Goal: Check status

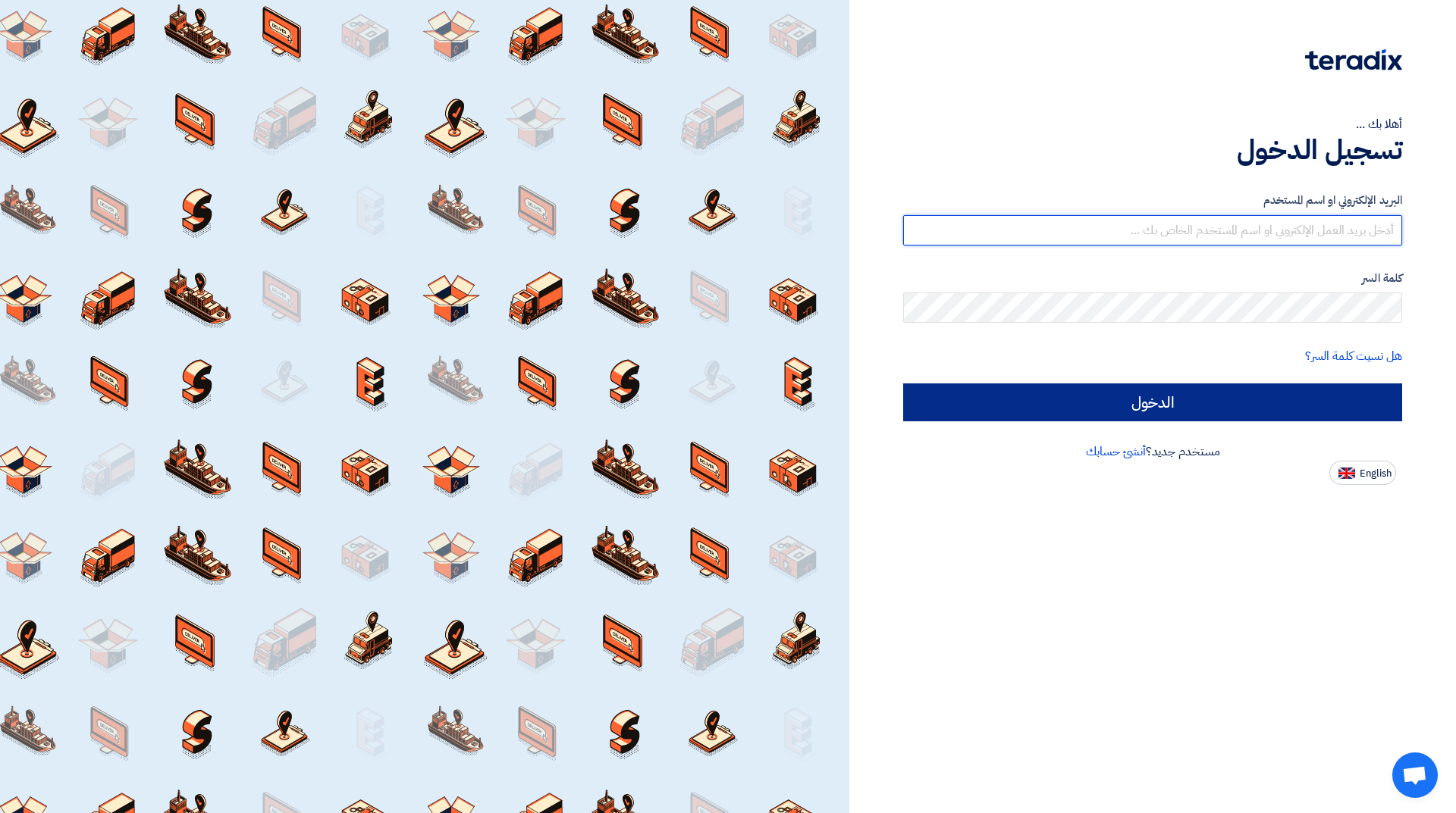
type input "[EMAIL_ADDRESS][DOMAIN_NAME]"
click at [1226, 400] on input "الدخول" at bounding box center [1153, 402] width 499 height 38
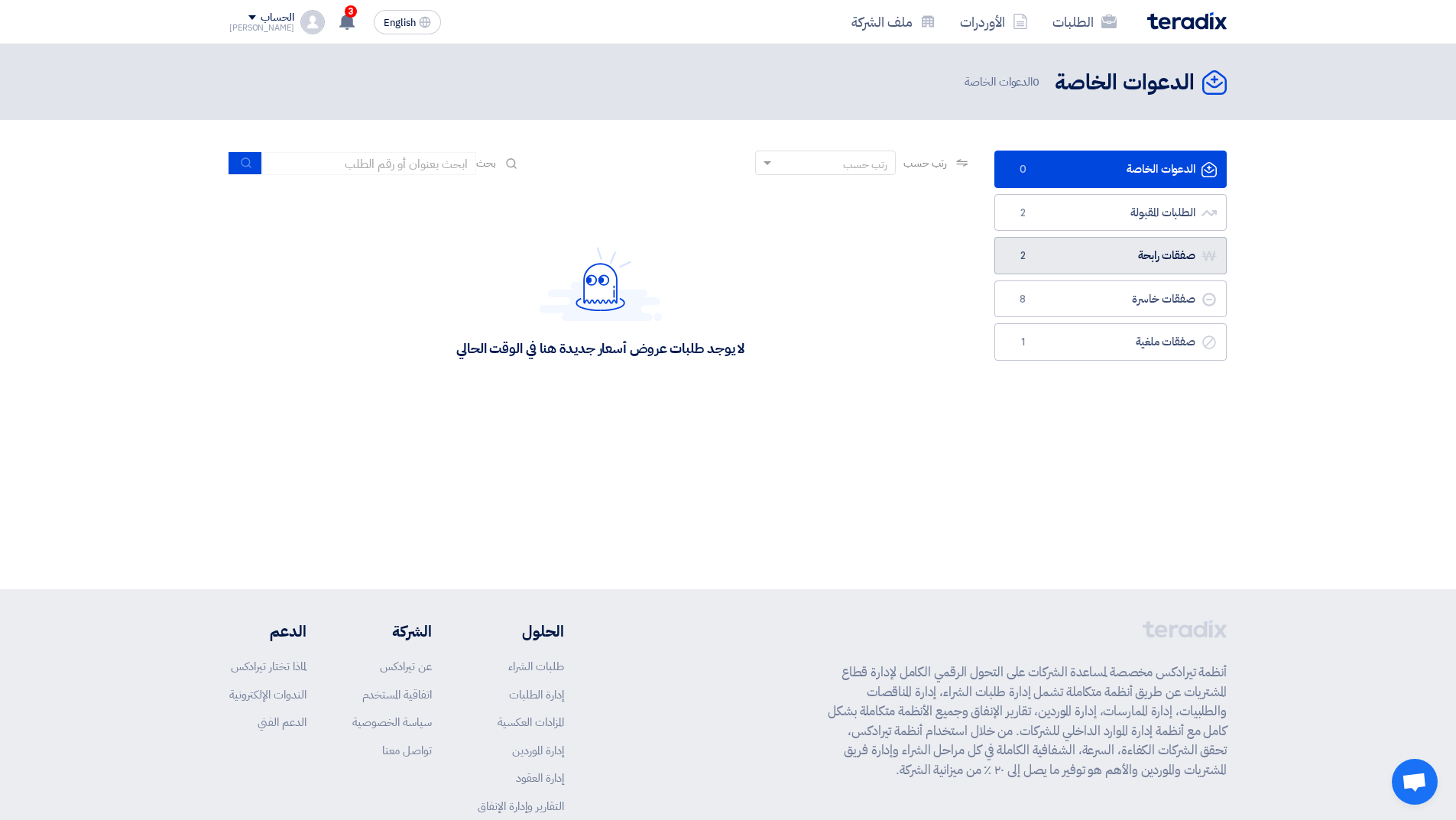
click at [1107, 246] on link "صفقات رابحة صفقات رابحة 2" at bounding box center [1110, 255] width 233 height 38
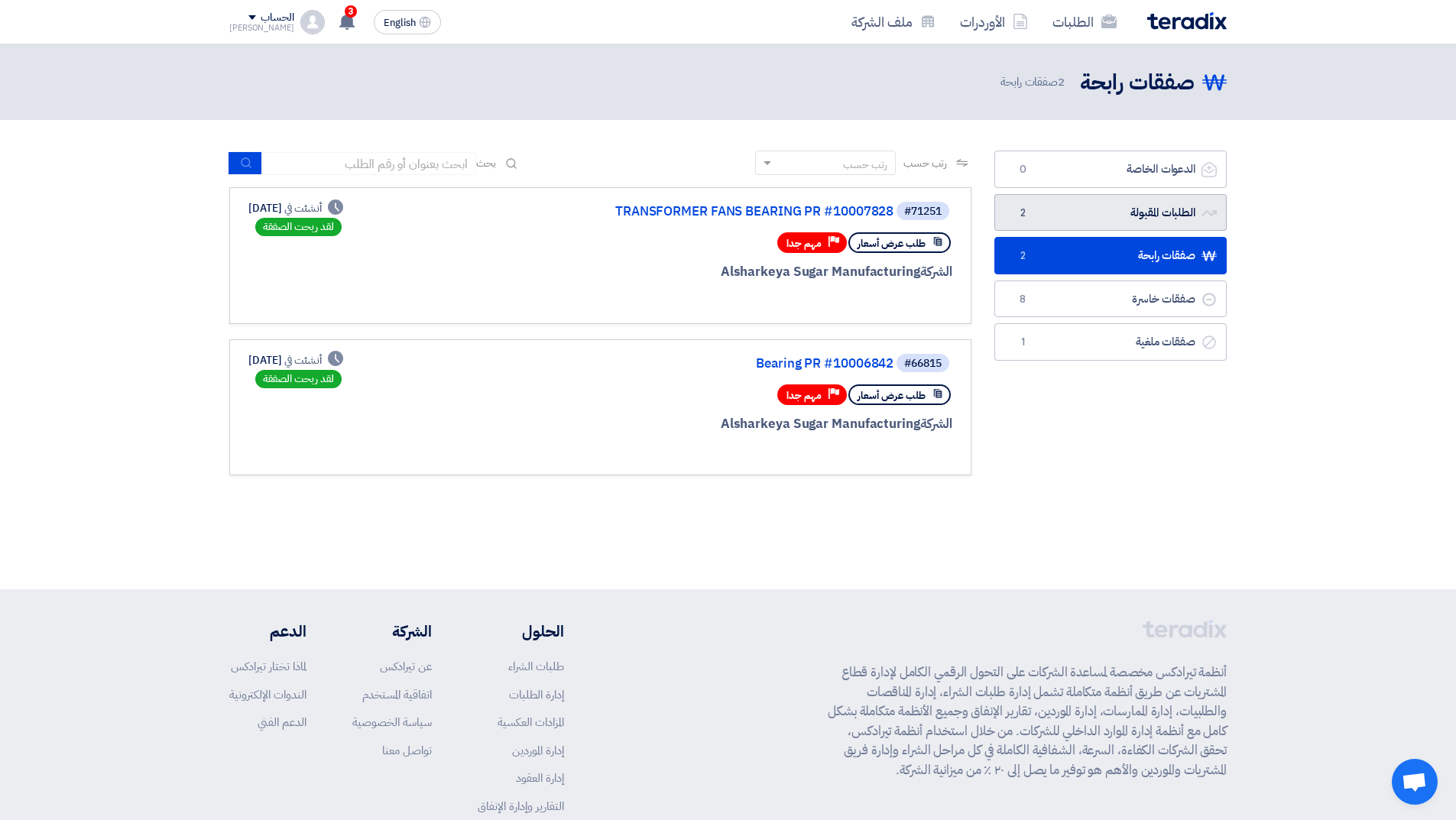
click at [1121, 222] on link "الطلبات المقبولة الطلبات المقبولة 2" at bounding box center [1110, 213] width 233 height 38
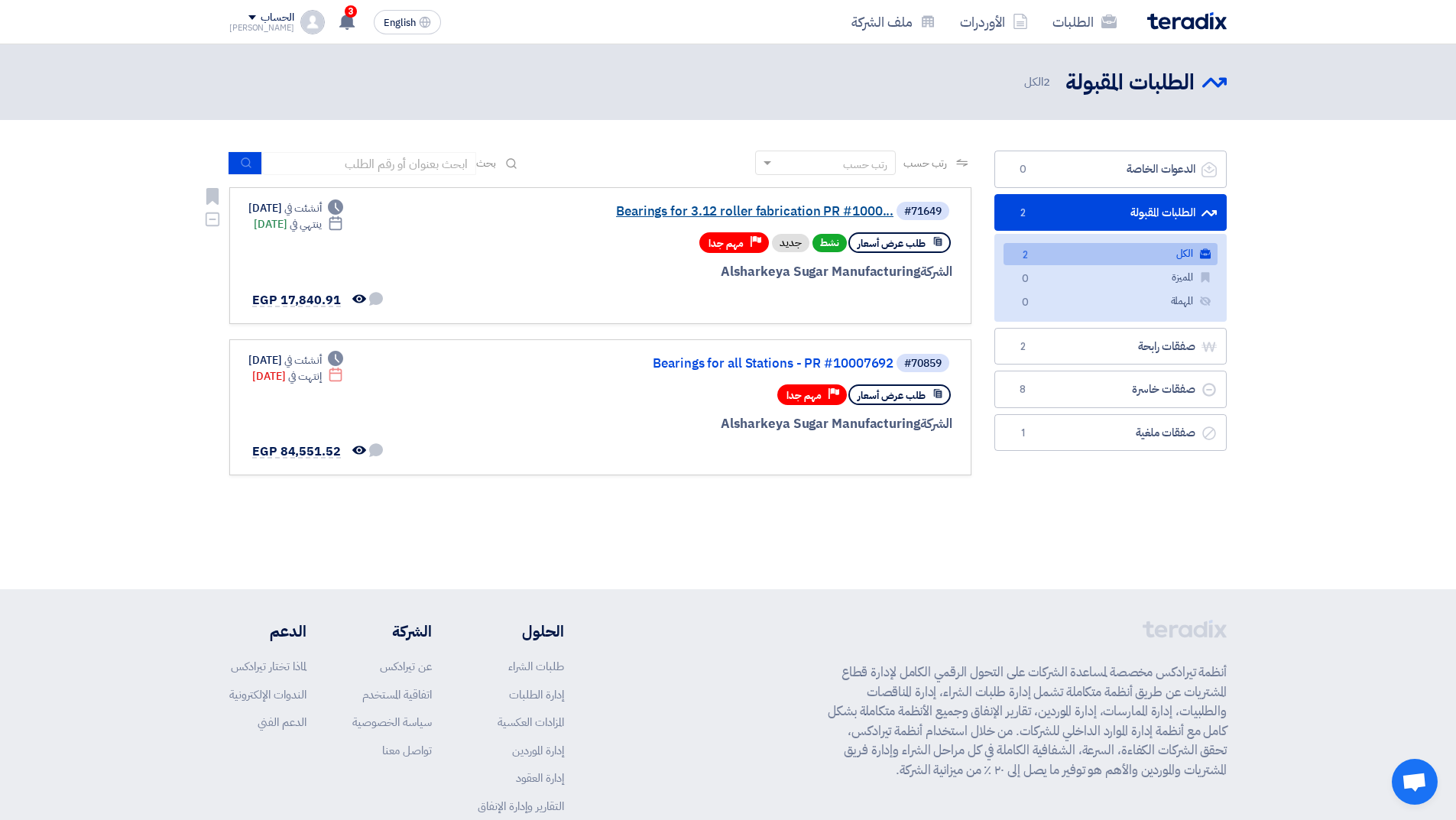
click at [642, 209] on link "Bearings for 3.12 roller fabrication PR #1000..." at bounding box center [741, 212] width 306 height 13
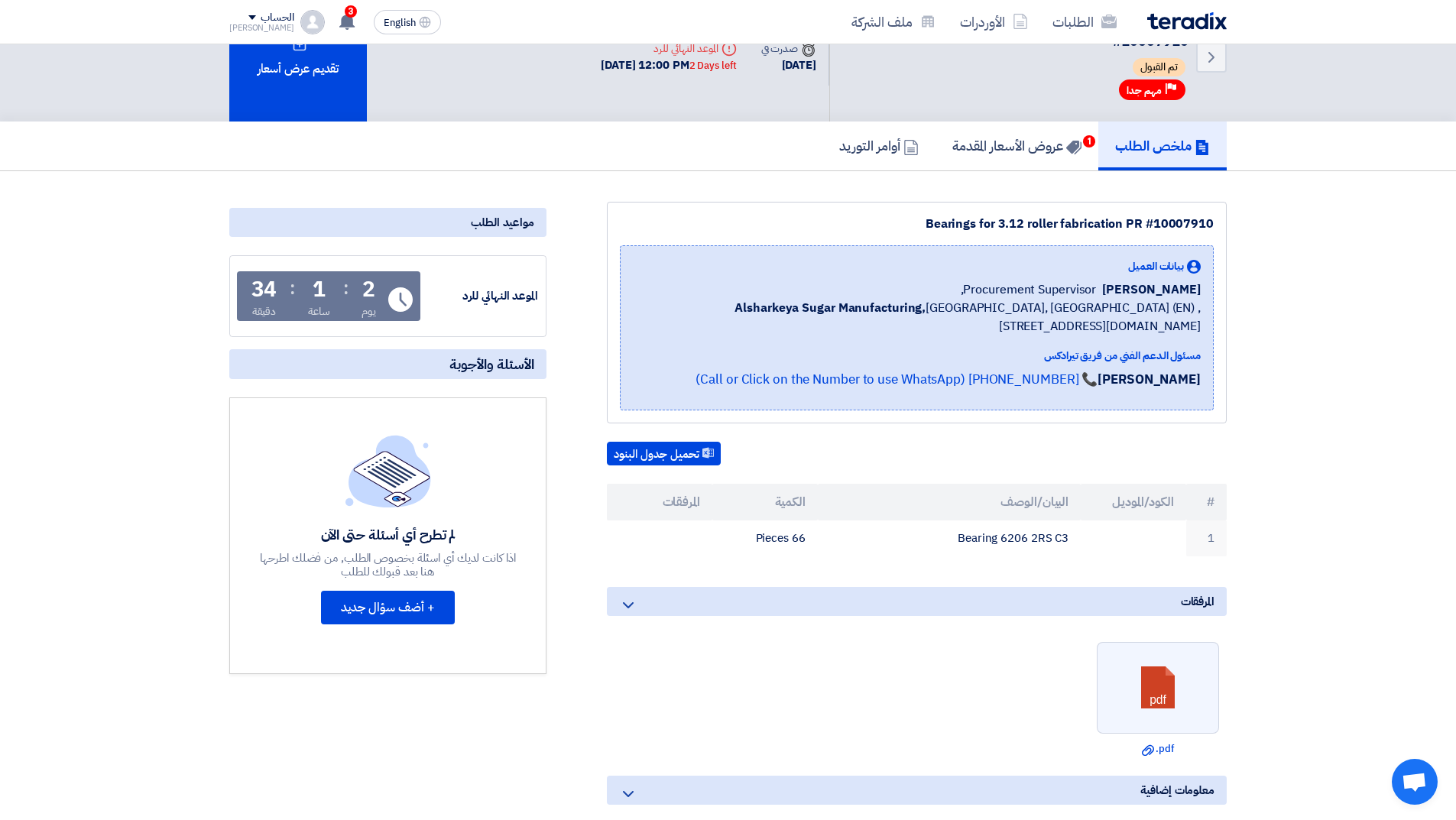
scroll to position [76, 0]
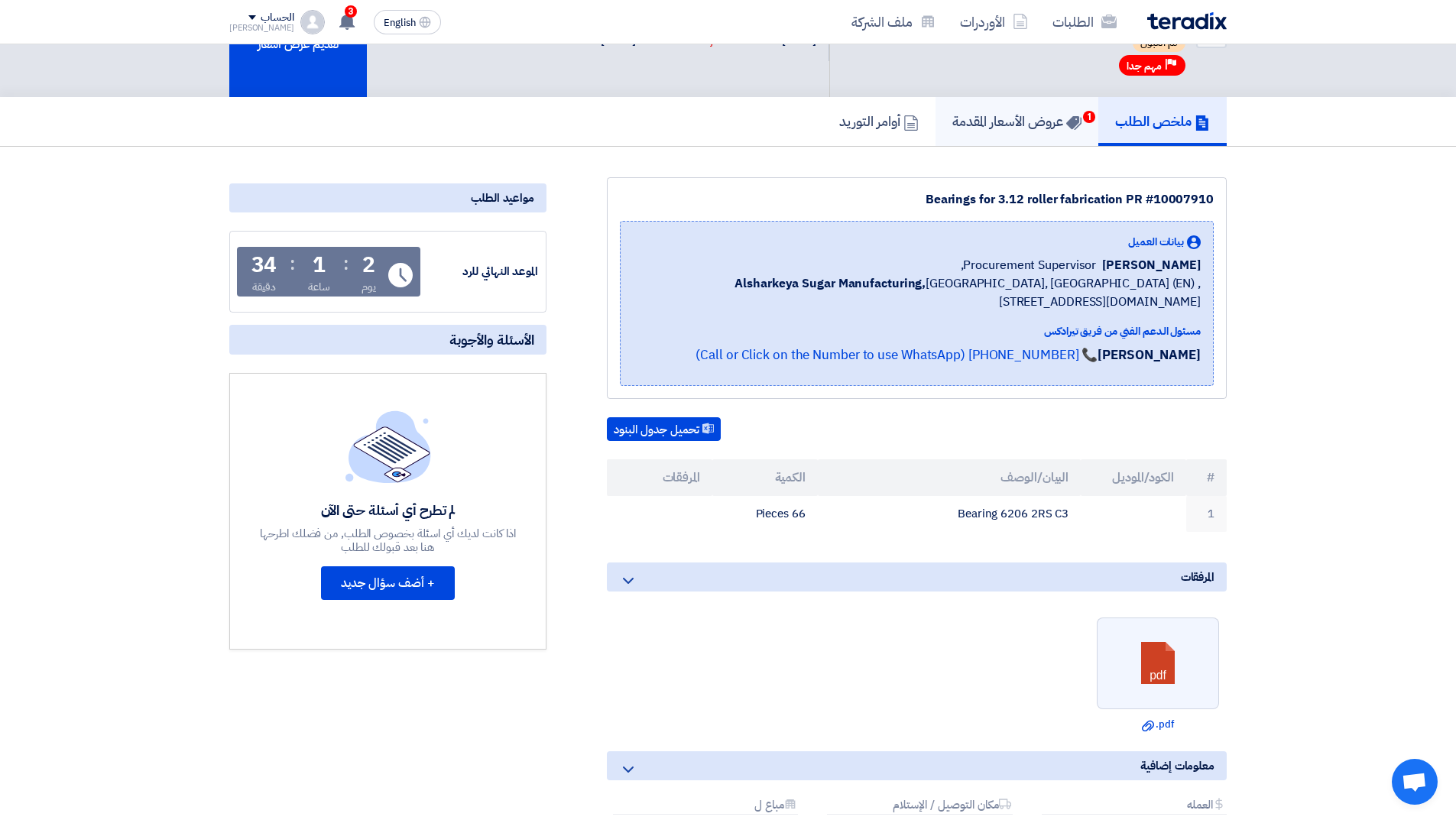
click at [1007, 126] on h5 "عروض الأسعار المقدمة 1" at bounding box center [1017, 121] width 129 height 18
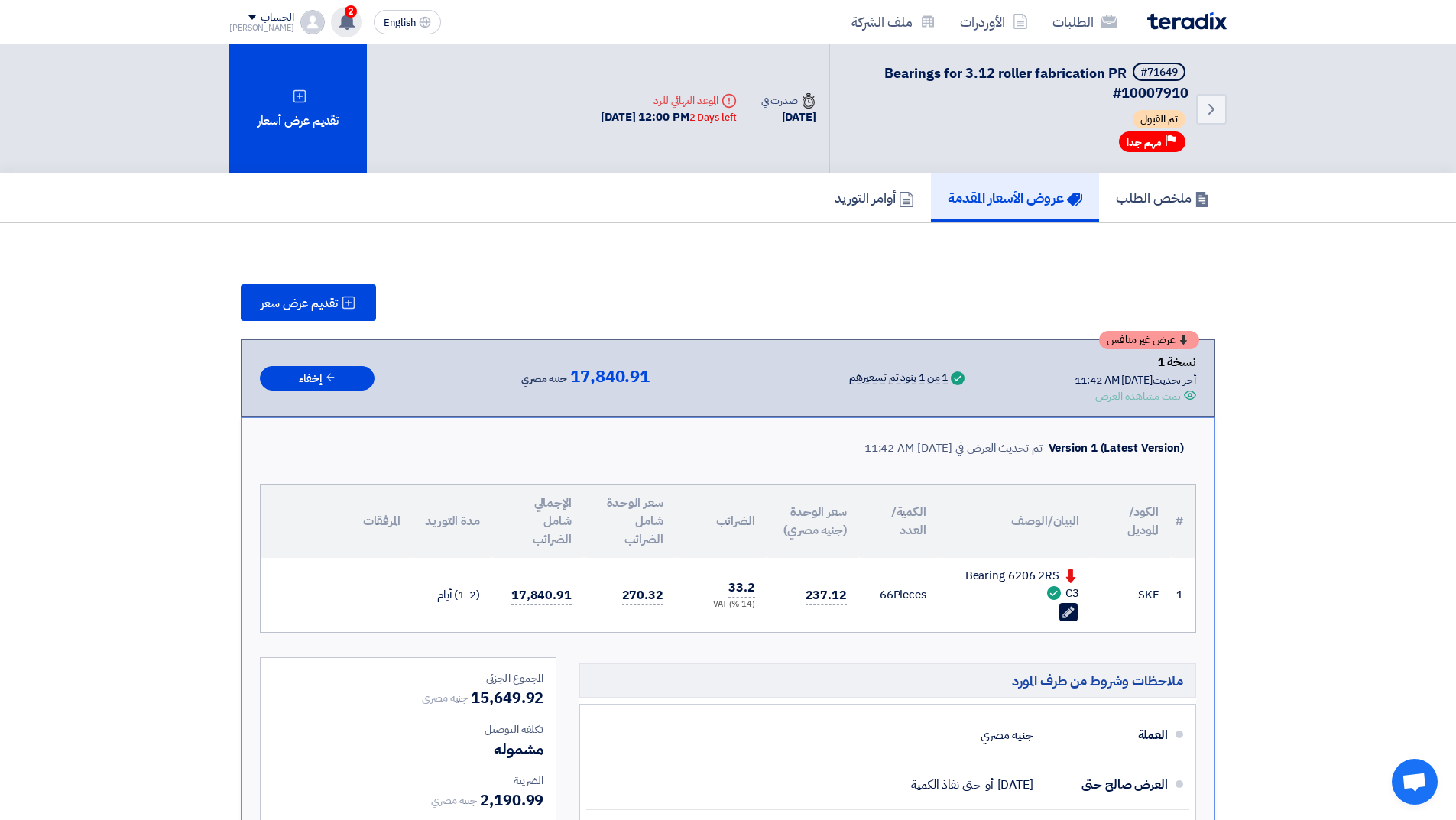
click at [339, 26] on use at bounding box center [347, 21] width 15 height 17
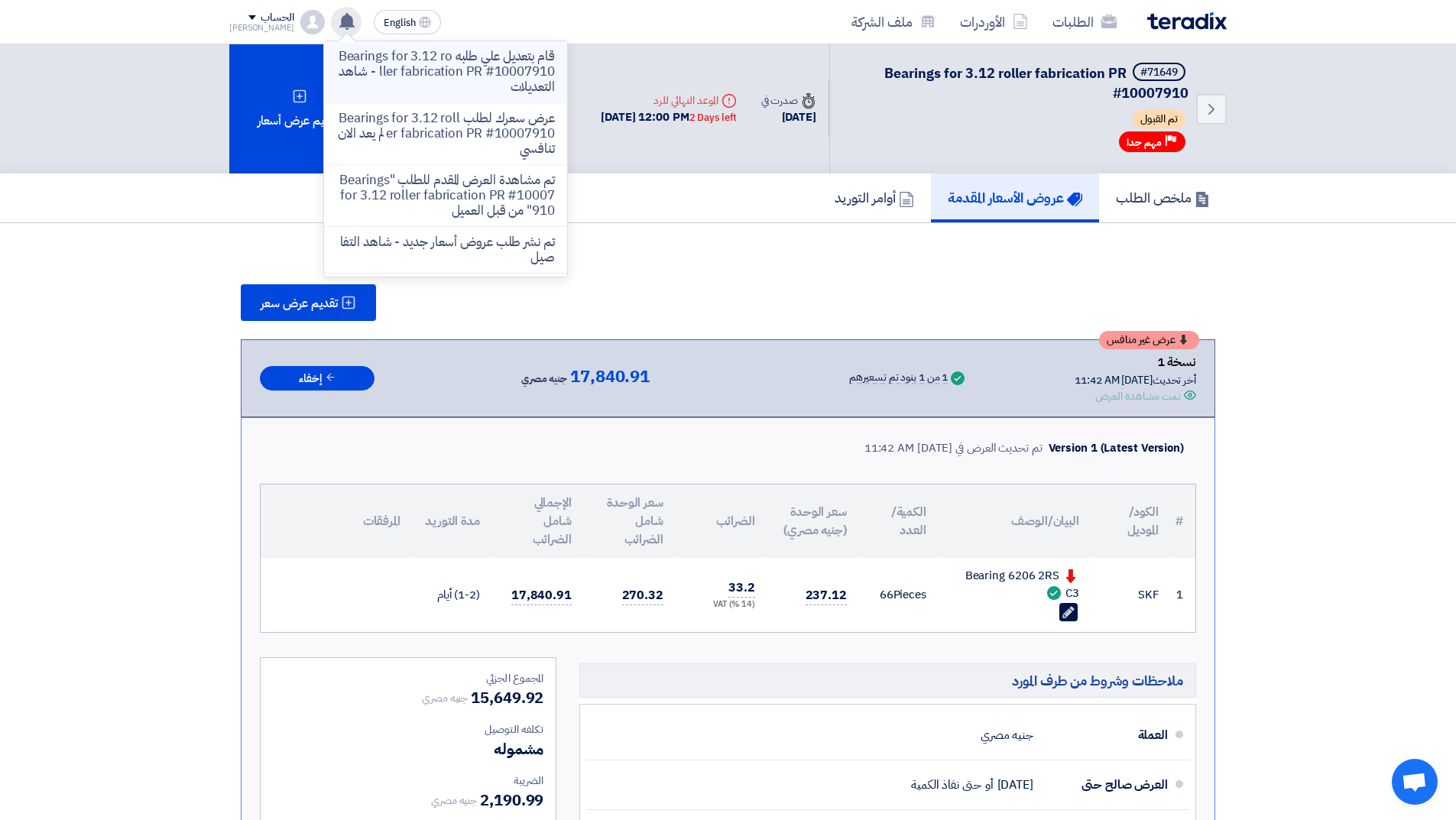
click at [480, 72] on p "قام بتعديل علي طلبه Bearings for 3.12 roller fabrication PR #10007910 - شاهد ال…" at bounding box center [445, 71] width 218 height 46
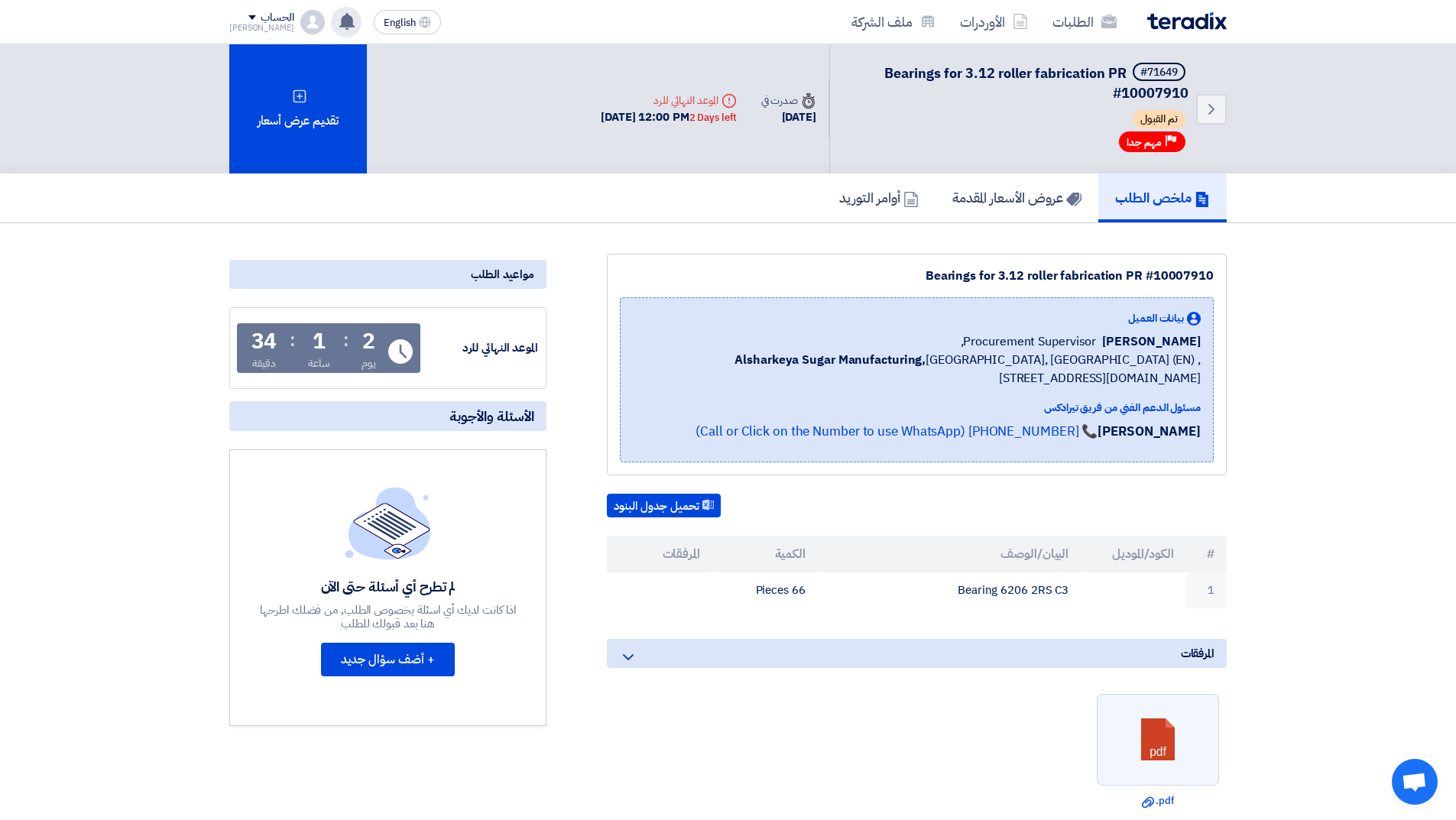
click at [338, 24] on icon at bounding box center [347, 21] width 17 height 17
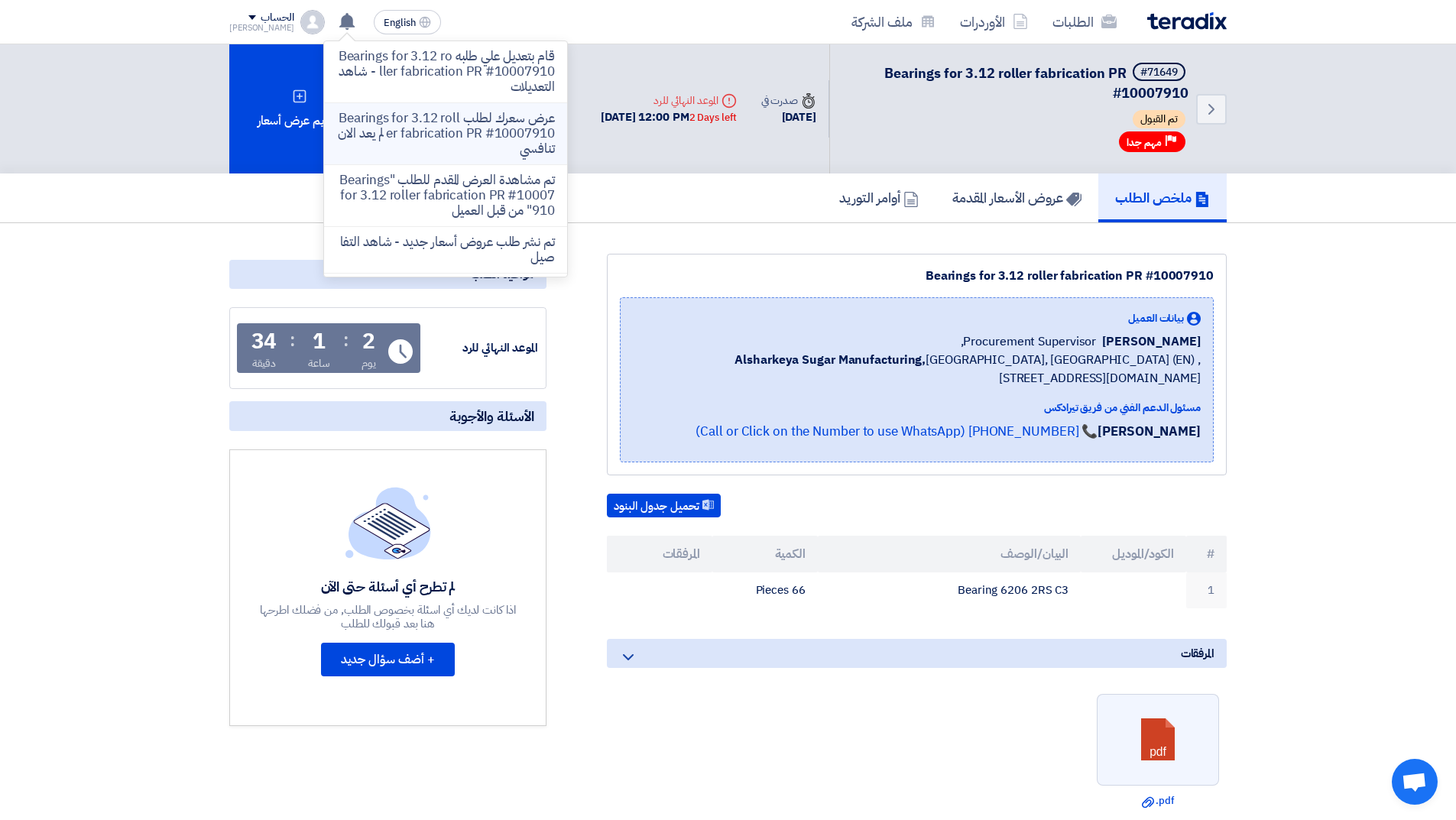
click at [476, 136] on p "عرض سعرك لطلب Bearings for 3.12 roller fabrication PR #10007910 لم يعد الان تنا…" at bounding box center [445, 134] width 218 height 46
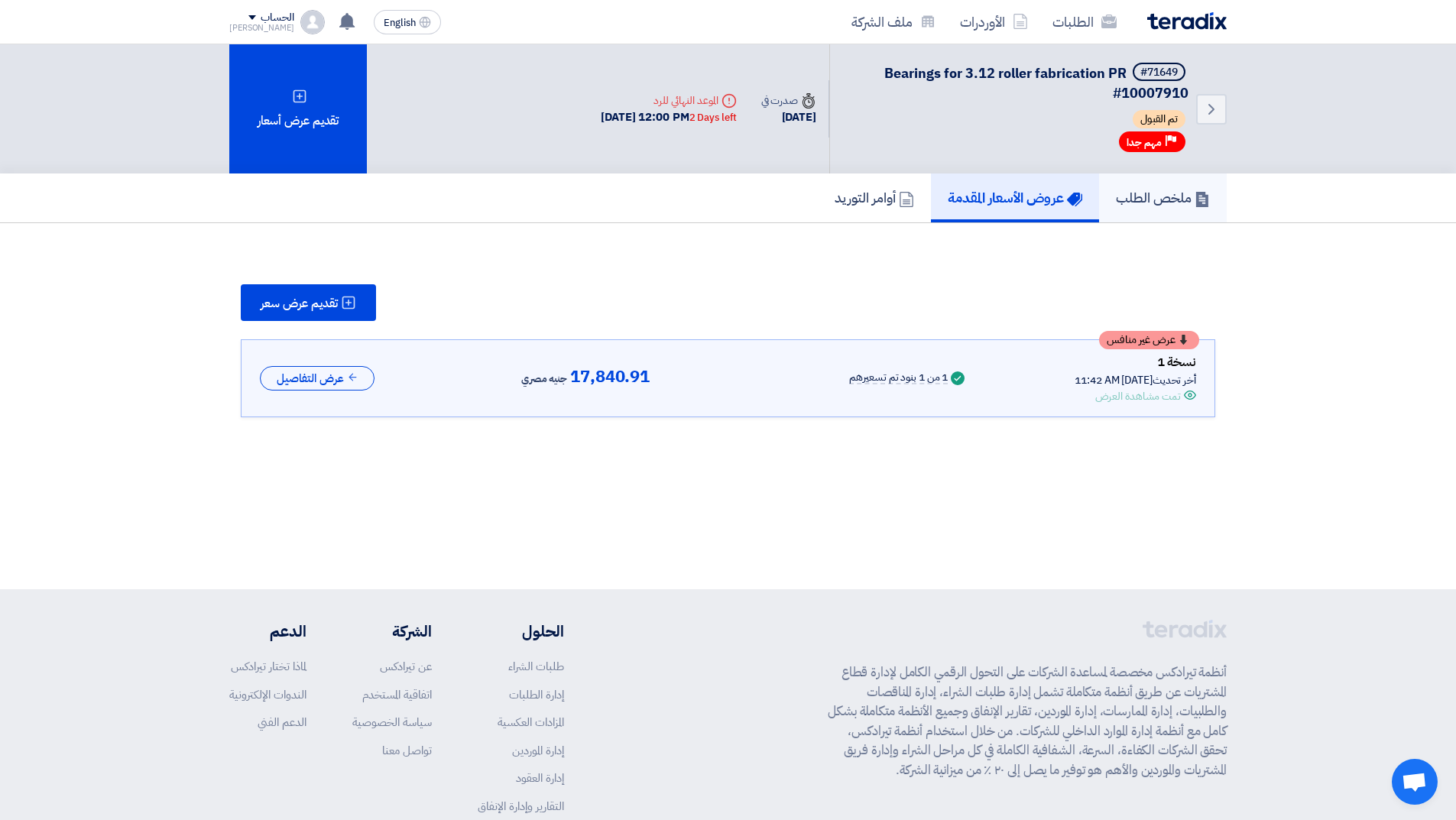
click at [1158, 194] on h5 "ملخص الطلب" at bounding box center [1163, 197] width 94 height 18
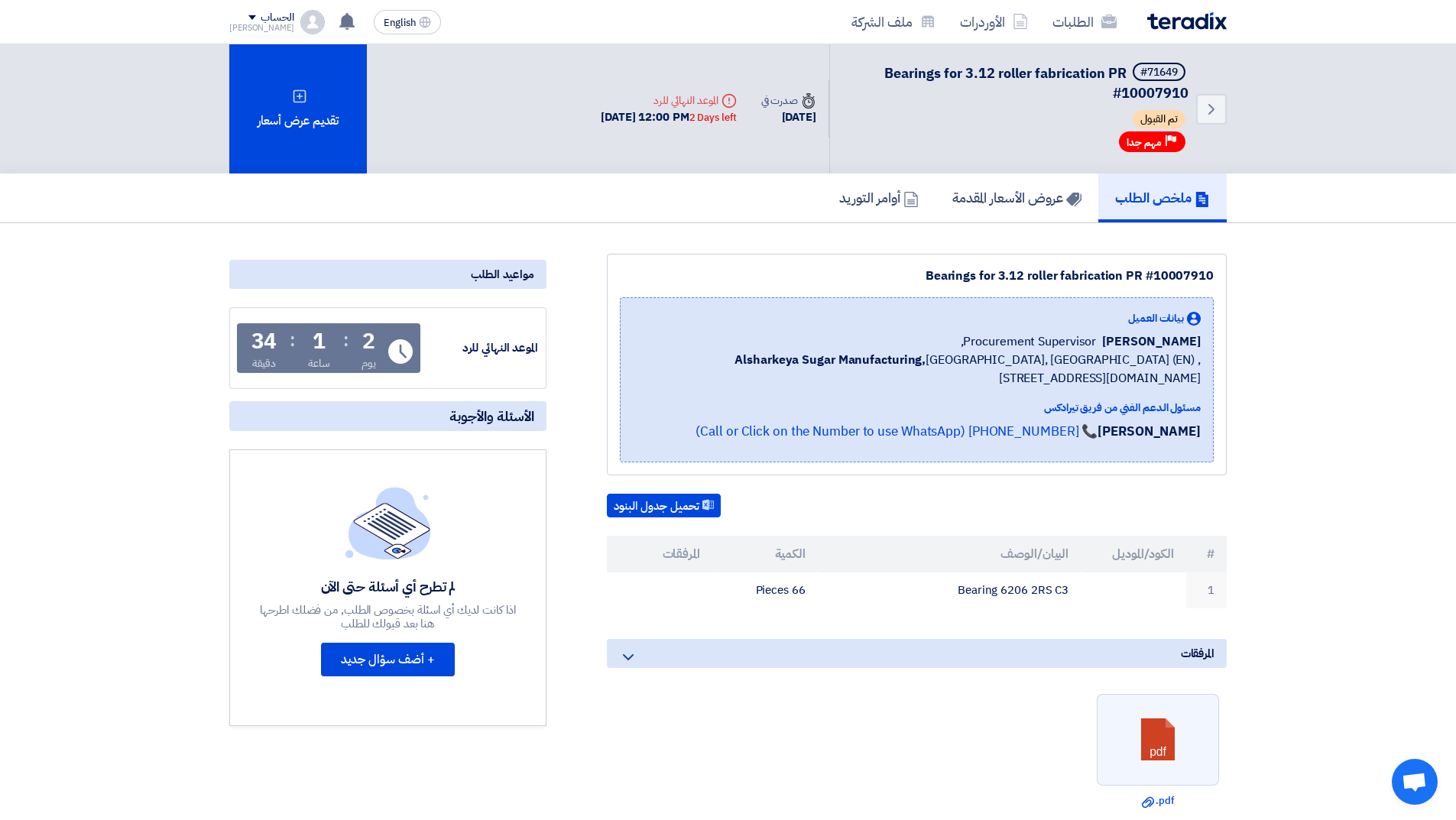
click at [1171, 27] on img at bounding box center [1186, 21] width 80 height 18
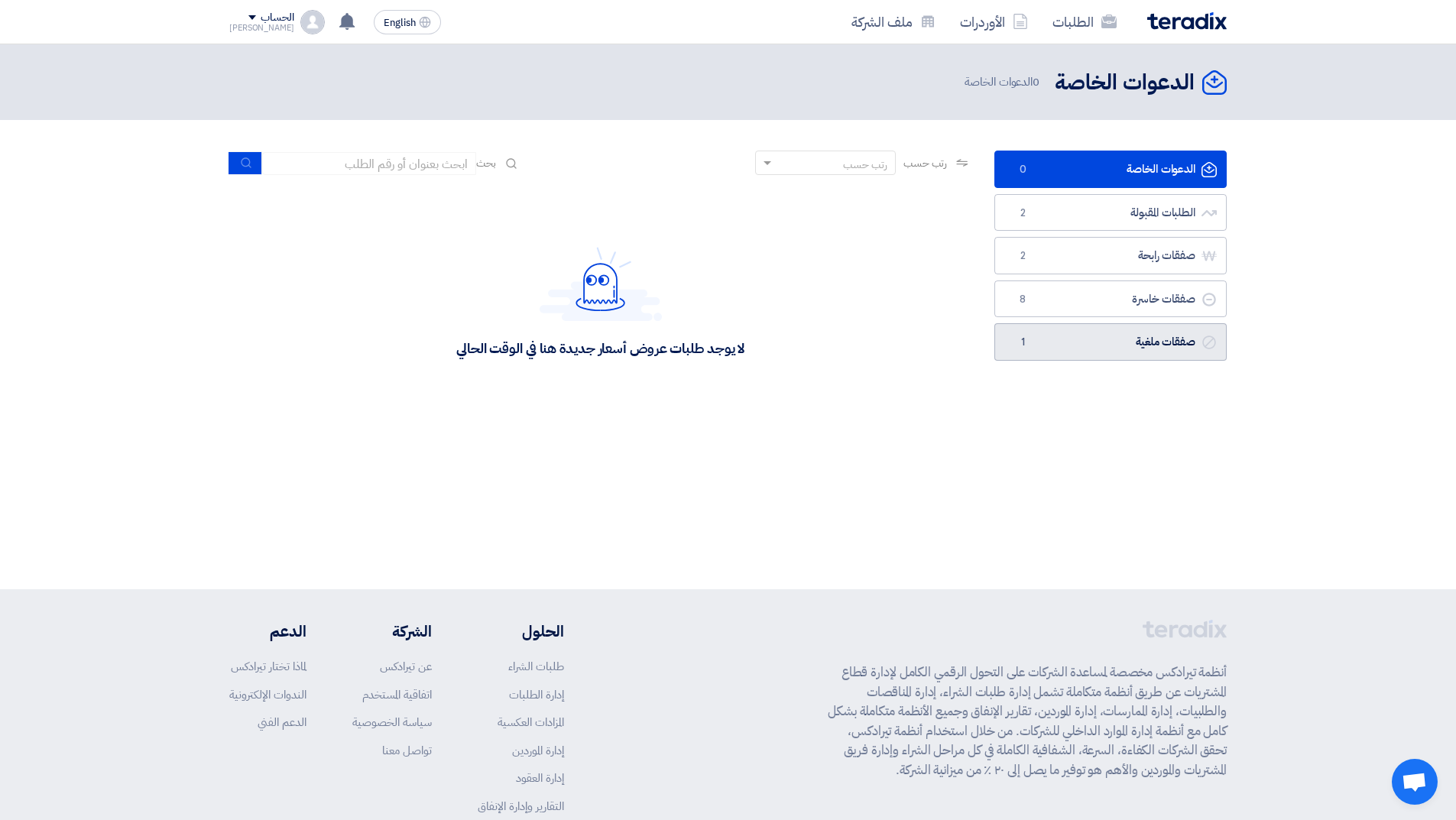
click at [1036, 331] on link "صفقات ملغية صفقات ملغية 1" at bounding box center [1110, 342] width 233 height 38
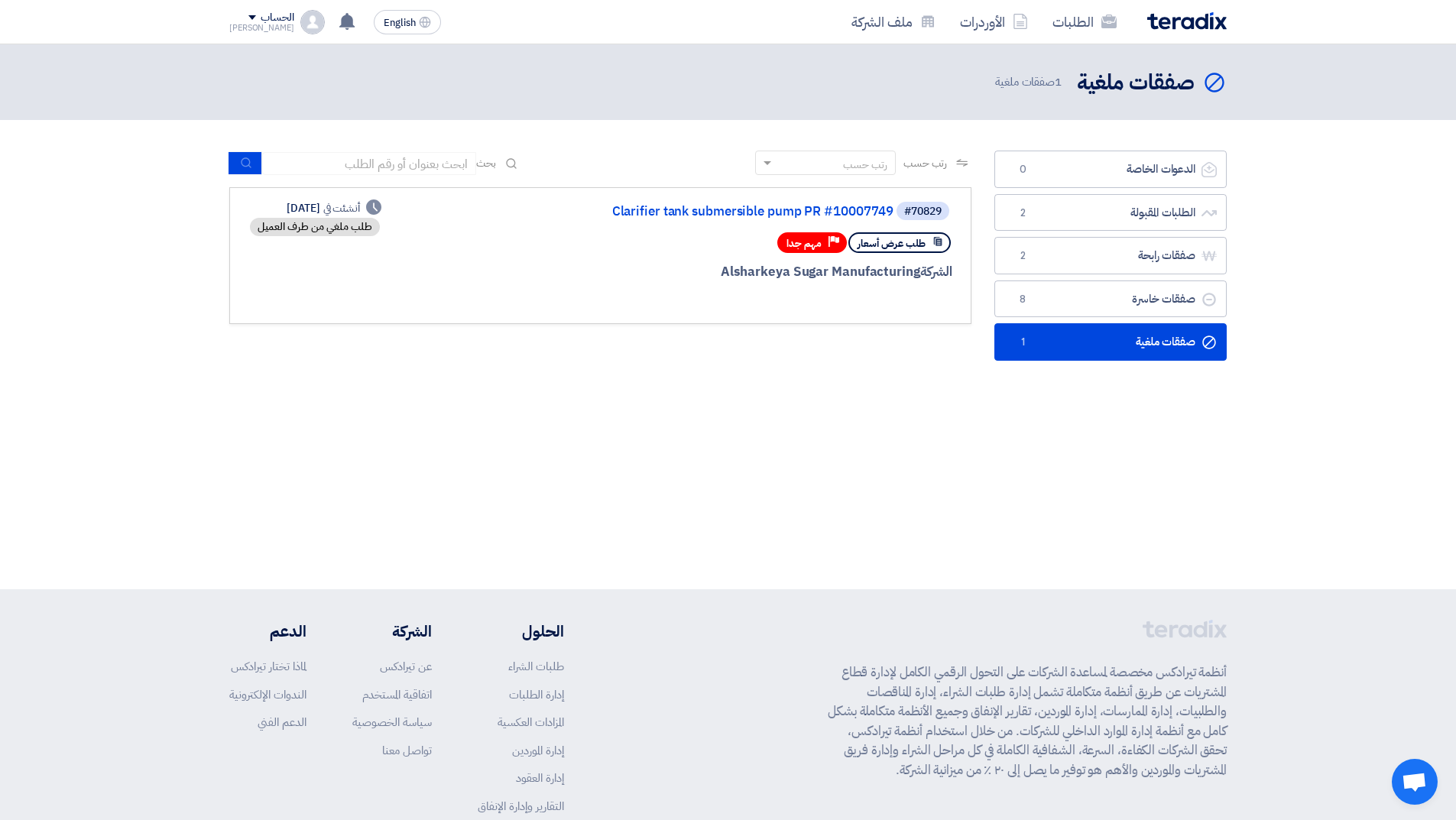
click at [1180, 30] on div "الطلبات الأوردرات ملف الشركة" at bounding box center [927, 22] width 599 height 36
click at [1179, 16] on img at bounding box center [1186, 21] width 80 height 18
